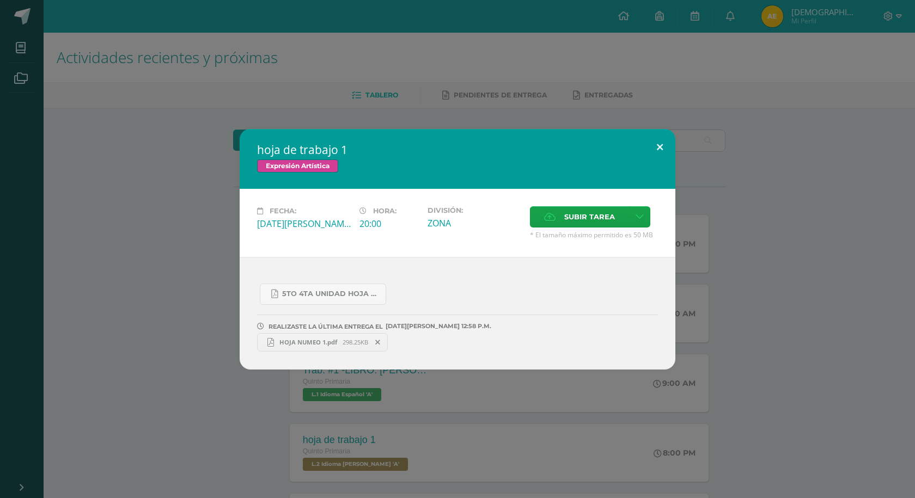
click at [656, 146] on button at bounding box center [659, 147] width 31 height 37
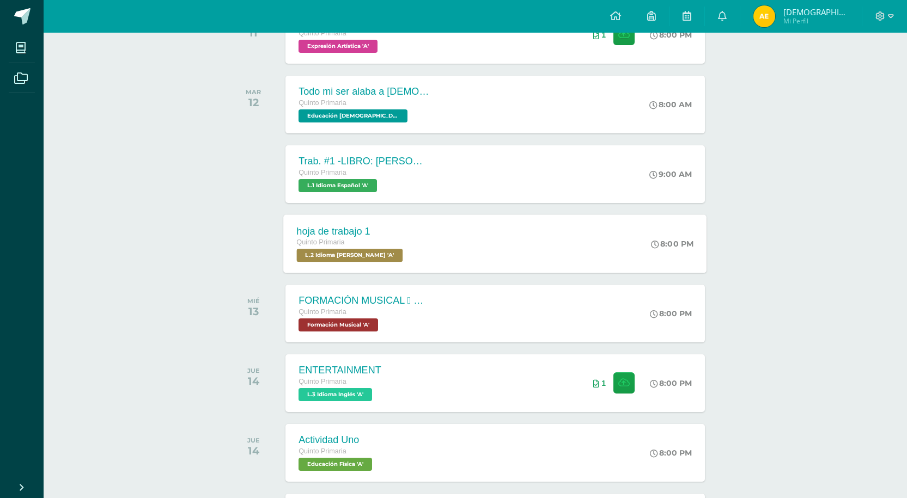
scroll to position [109, 0]
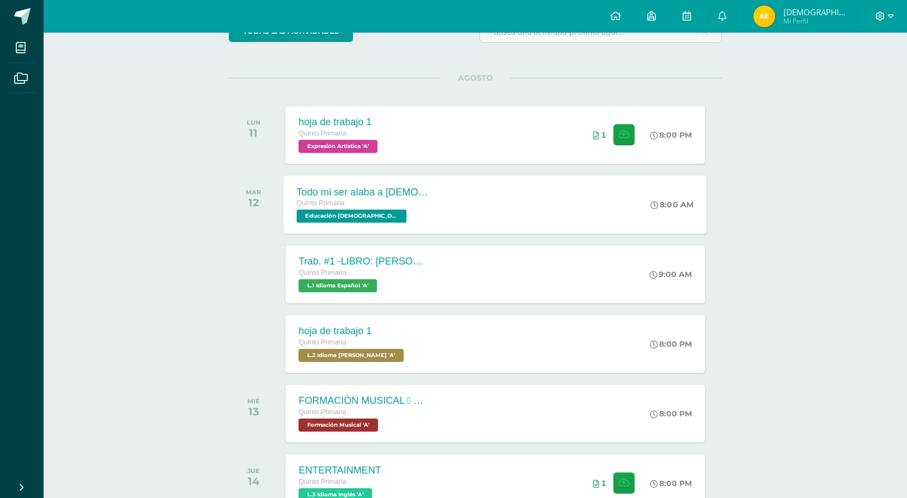
click at [404, 222] on div "Quinto Primaria Educación [DEMOGRAPHIC_DATA] 'A'" at bounding box center [363, 210] width 132 height 25
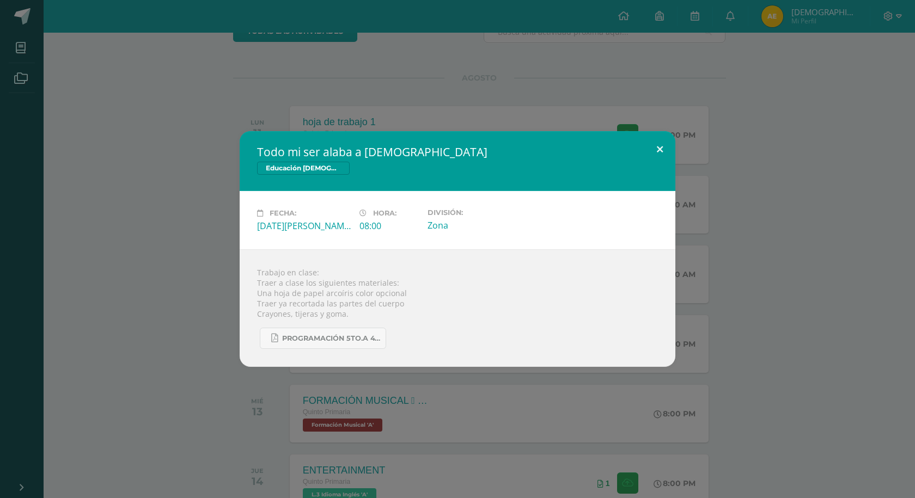
click at [661, 152] on button at bounding box center [659, 149] width 31 height 37
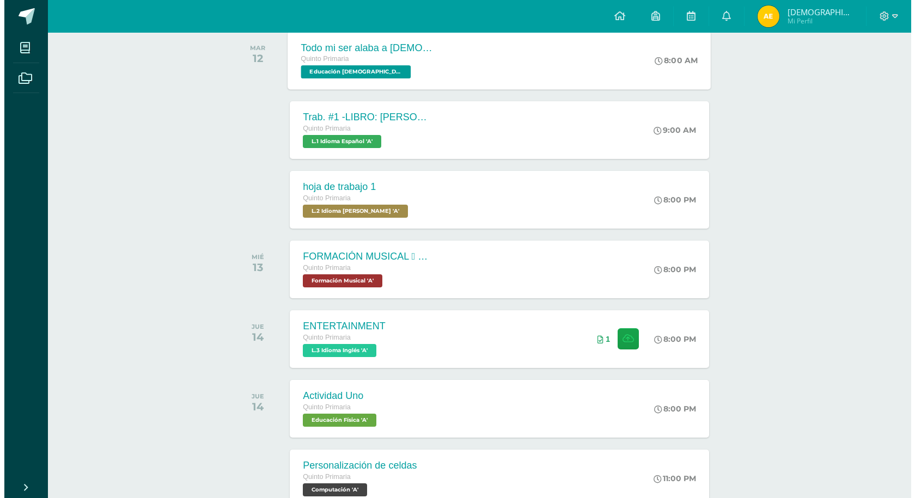
scroll to position [272, 0]
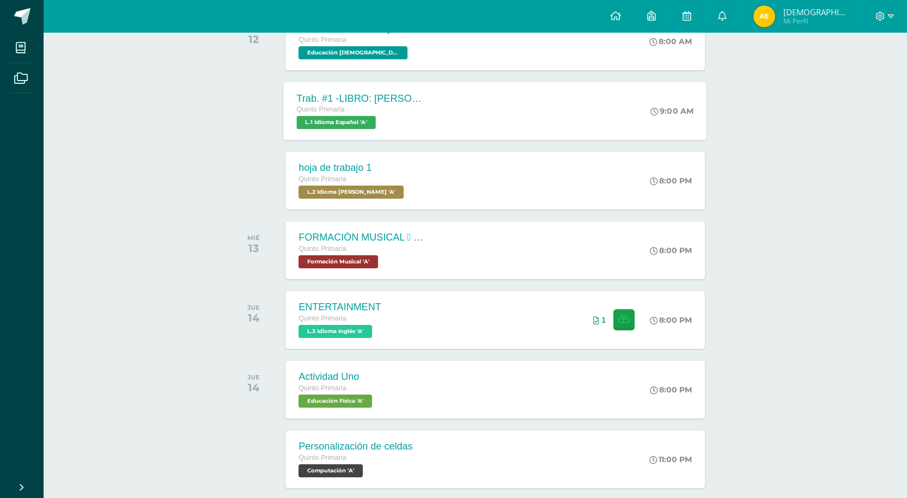
click at [513, 111] on div "Trab. #1 -LIBRO: [PERSON_NAME] EL DIBUJANTE Quinto Primaria L.1 Idioma Español …" at bounding box center [495, 111] width 423 height 58
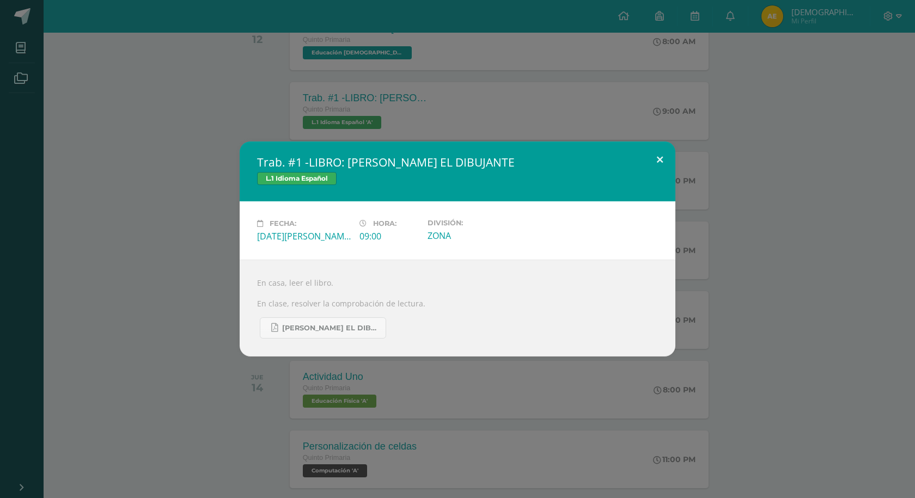
click at [647, 149] on button at bounding box center [659, 160] width 31 height 37
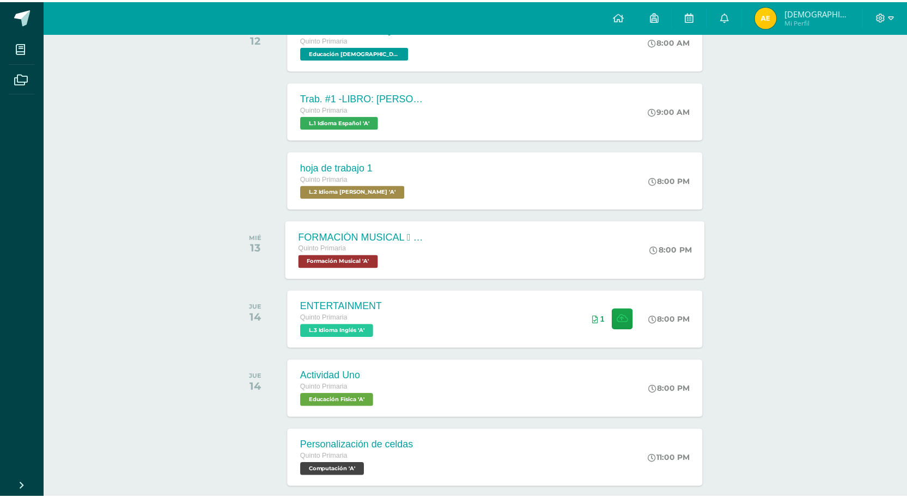
scroll to position [327, 0]
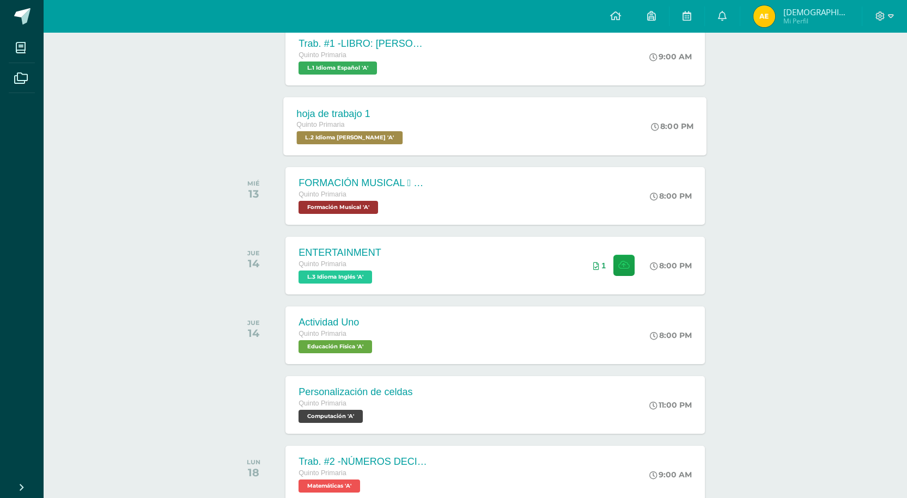
click at [469, 132] on div "hoja de trabajo 1 Quinto Primaria L.2 Idioma [PERSON_NAME] 'A' 8:00 PM hoja de …" at bounding box center [495, 126] width 423 height 58
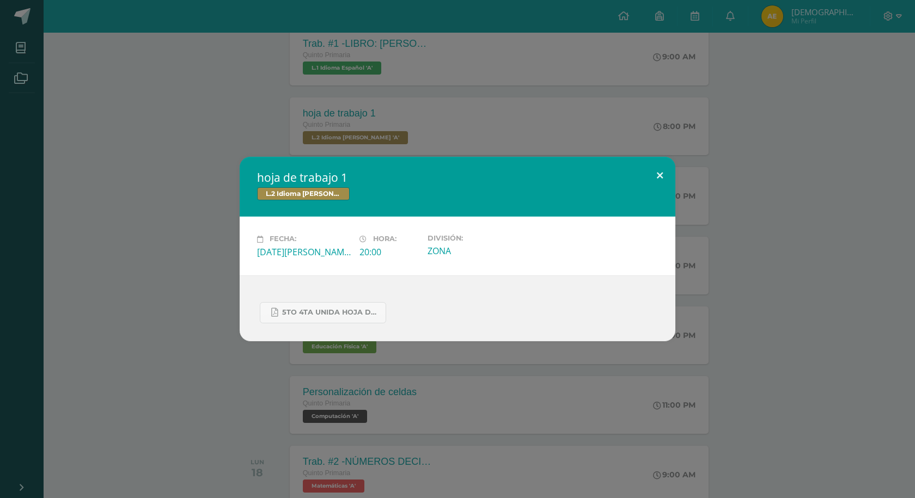
click at [666, 186] on button at bounding box center [659, 175] width 31 height 37
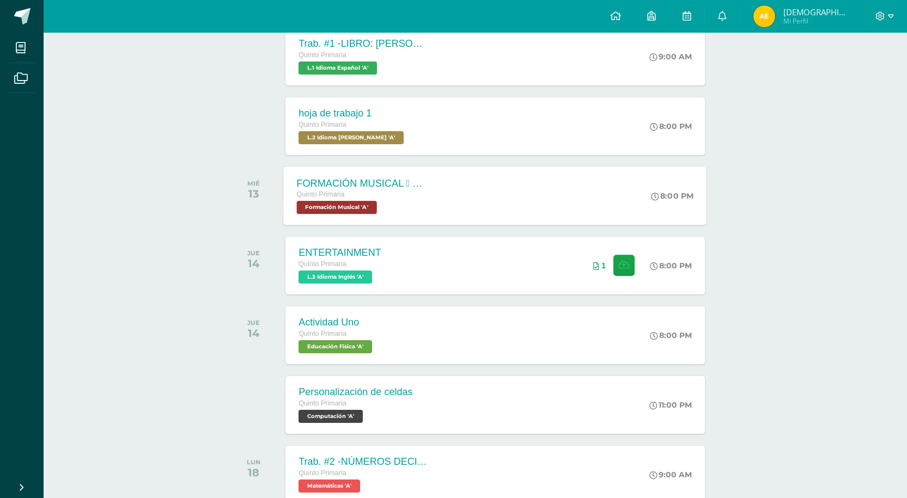
click at [488, 179] on div "FORMACIÓN MUSICAL  EJERCICIO RITMICO Quinto Primaria Formación Musical 'A' 8:0…" at bounding box center [495, 196] width 423 height 58
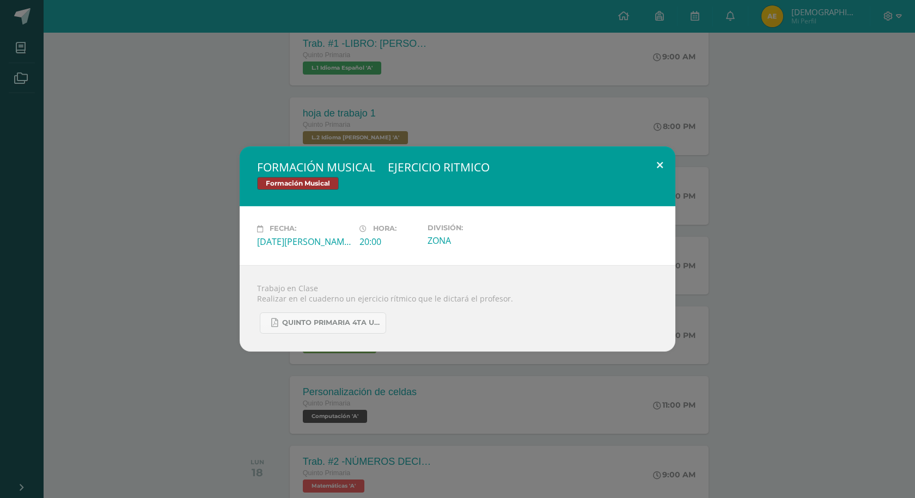
click at [645, 174] on button at bounding box center [659, 164] width 31 height 37
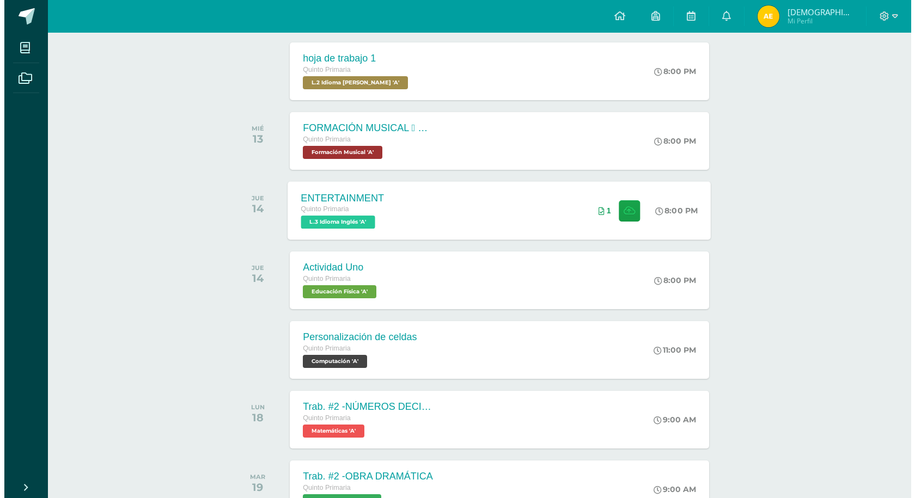
scroll to position [436, 0]
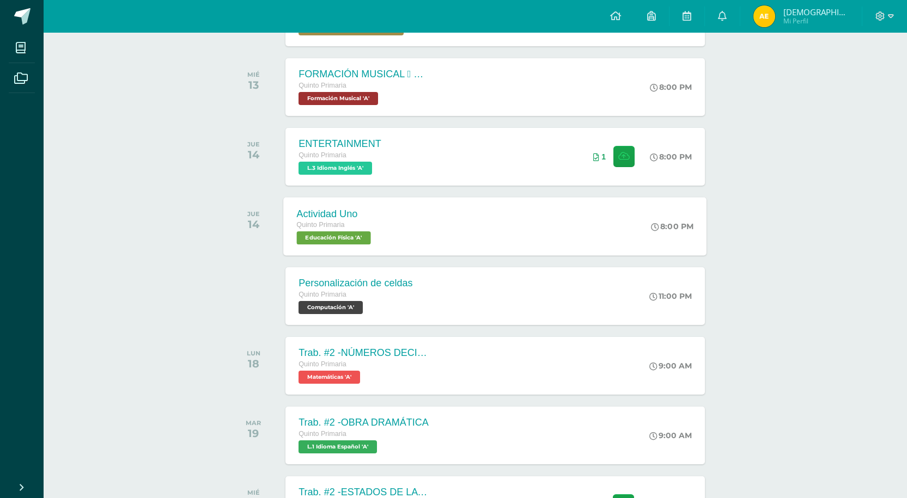
click at [422, 241] on div "Actividad Uno Quinto Primaria Educación Física 'A' 8:00 PM Actividad Uno Educac…" at bounding box center [495, 226] width 423 height 58
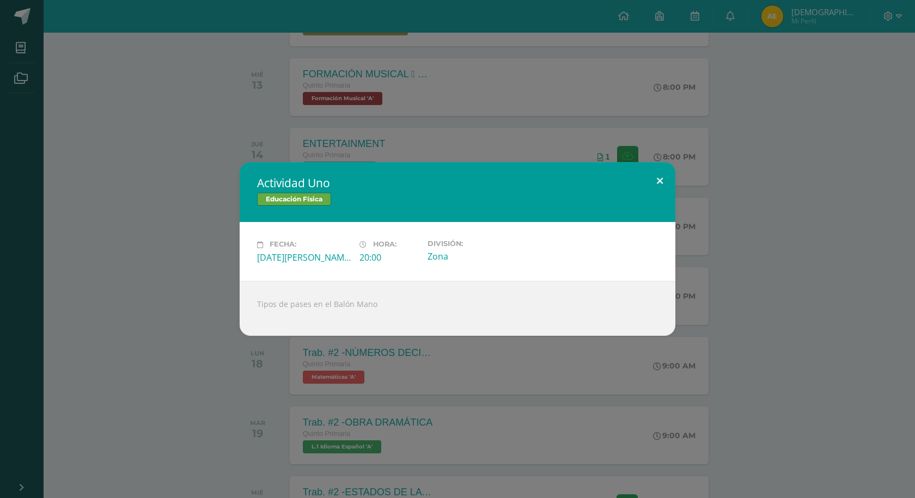
click at [671, 185] on button at bounding box center [659, 180] width 31 height 37
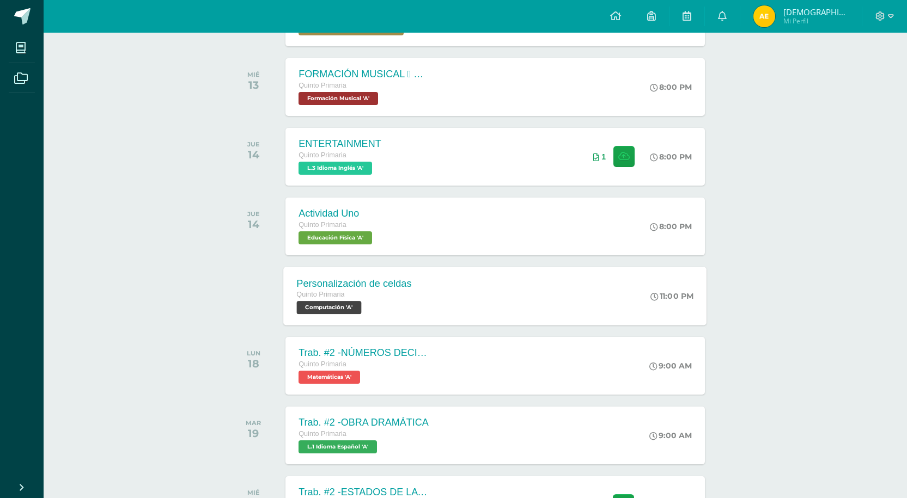
click at [574, 274] on div "Personalización de celdas Quinto Primaria Computación 'A' 11:00 PM Personalizac…" at bounding box center [495, 296] width 423 height 58
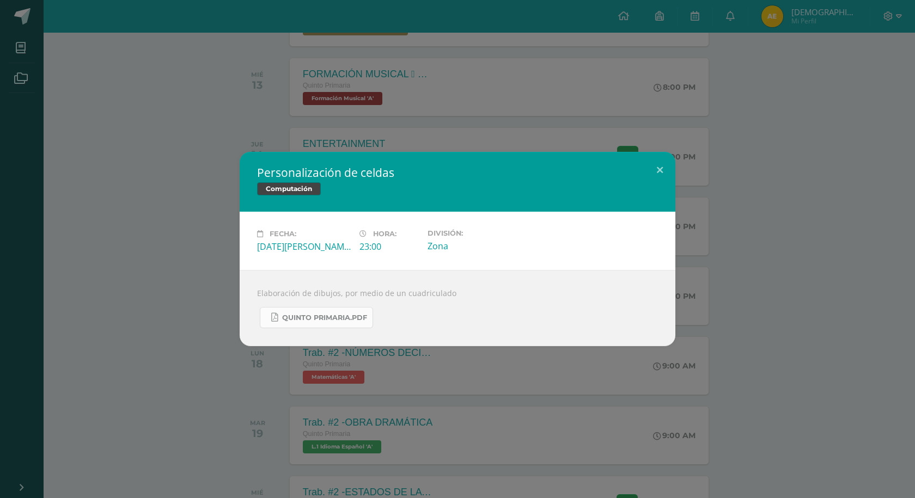
click at [341, 321] on span "Quinto Primaria.pdf" at bounding box center [324, 318] width 85 height 9
